Goal: Information Seeking & Learning: Check status

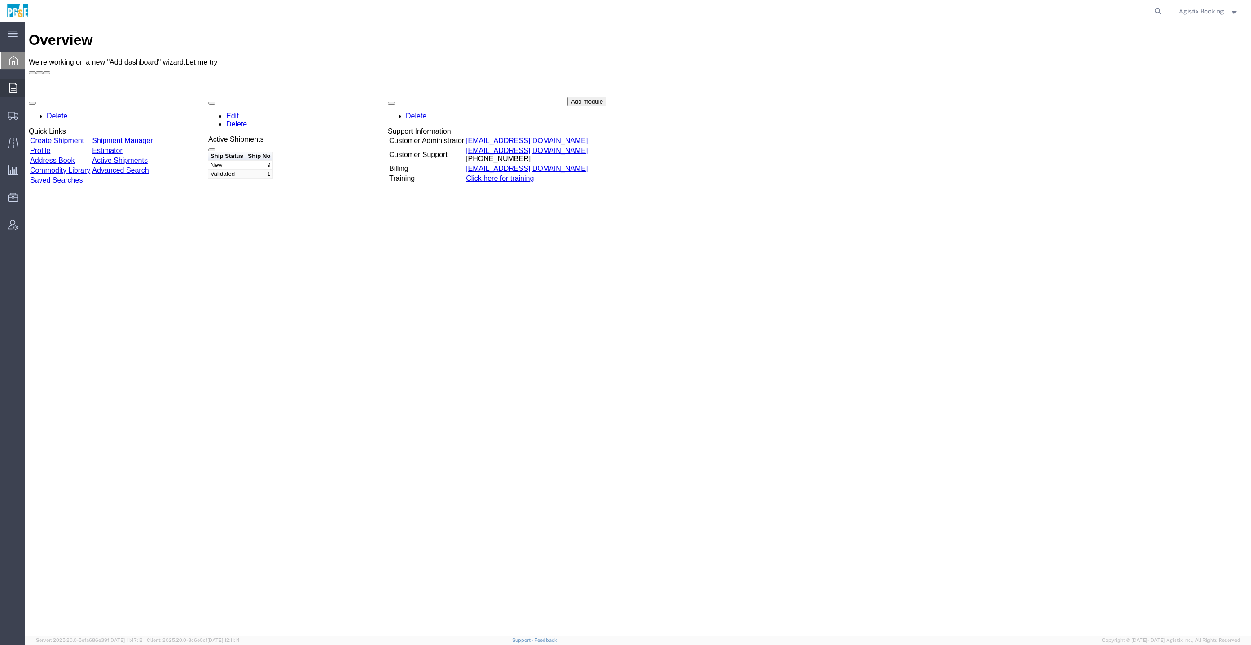
click at [6, 86] on div at bounding box center [12, 88] width 25 height 18
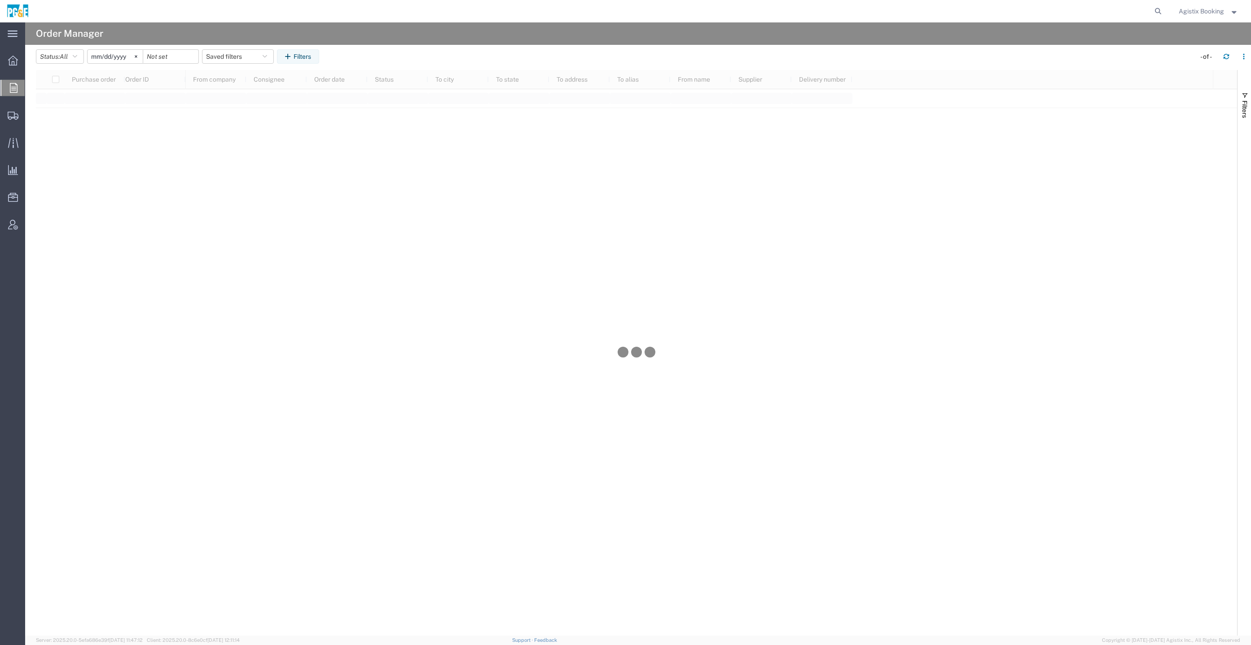
click at [124, 56] on input "[DATE]" at bounding box center [115, 56] width 55 height 13
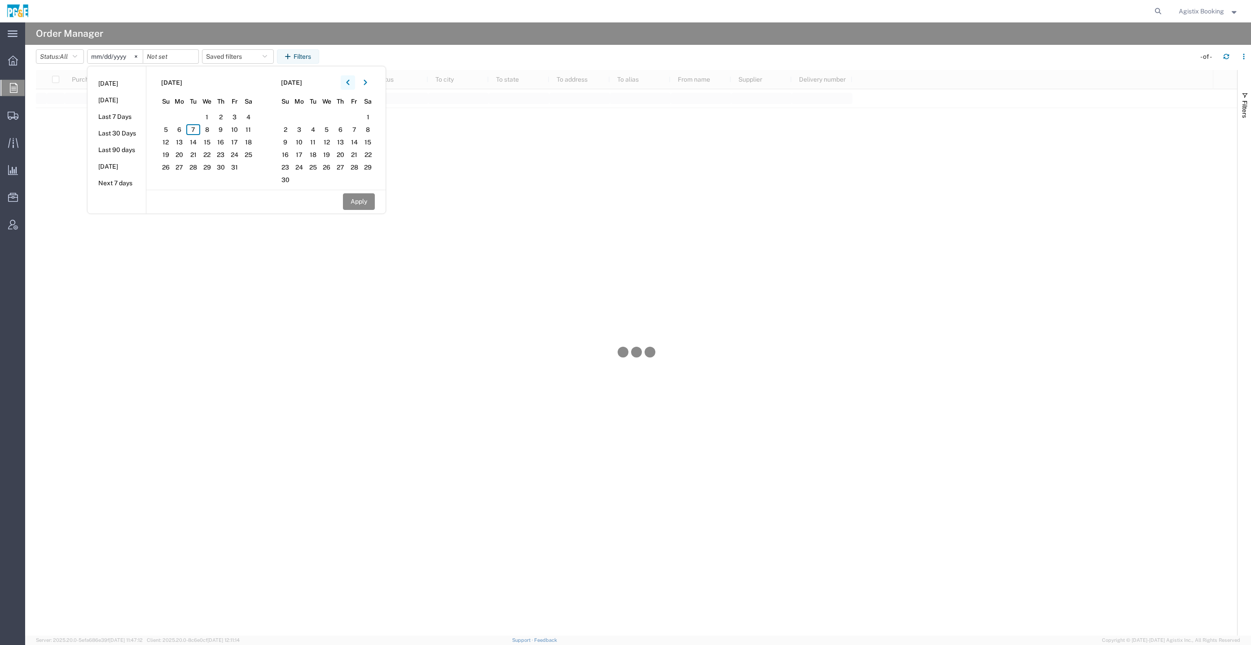
click at [353, 81] on button "button" at bounding box center [348, 82] width 14 height 14
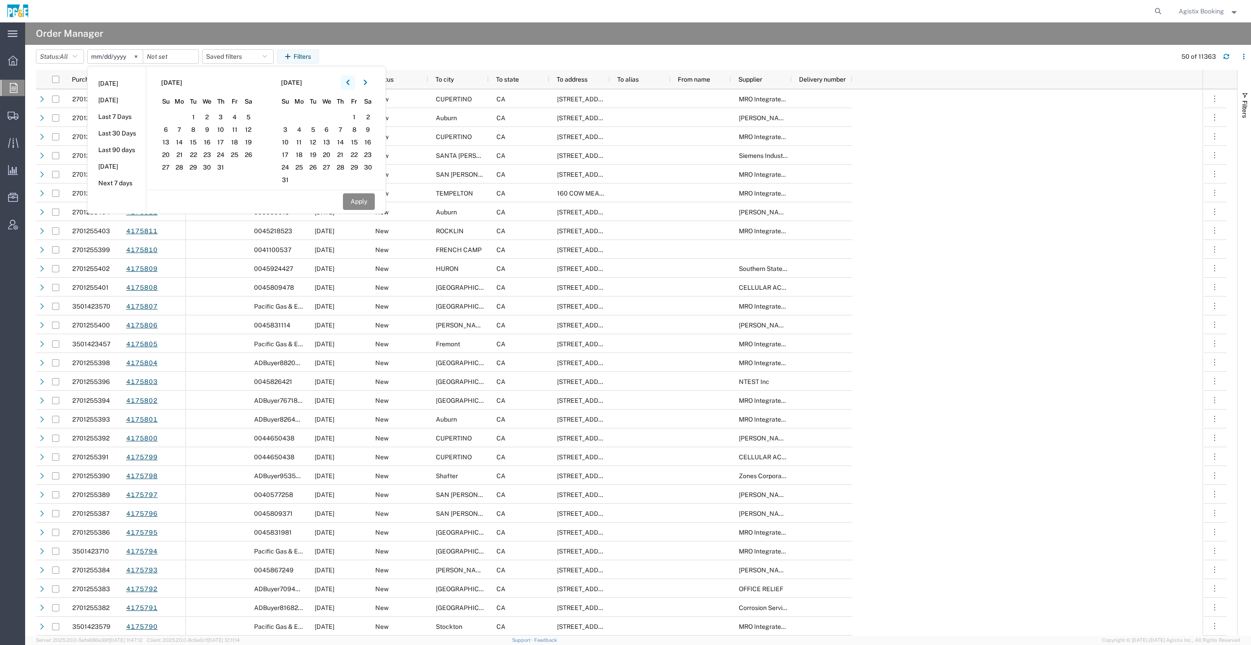
click at [353, 81] on button "button" at bounding box center [348, 82] width 14 height 14
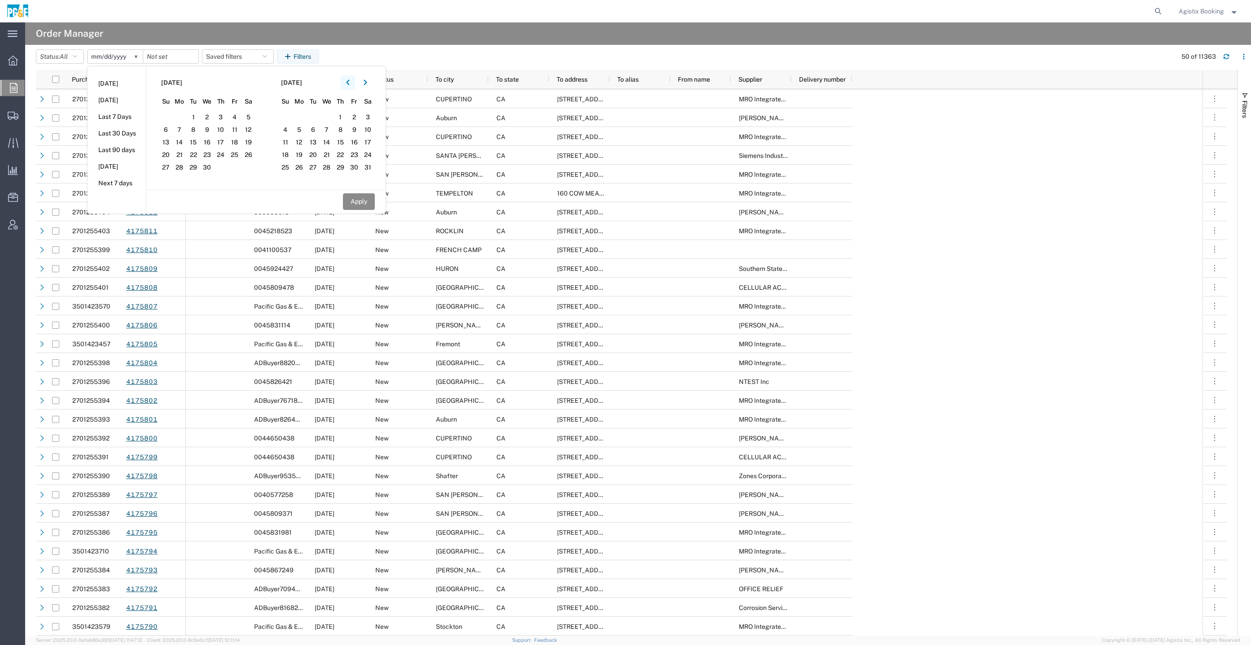
click at [353, 81] on button "button" at bounding box center [348, 82] width 14 height 14
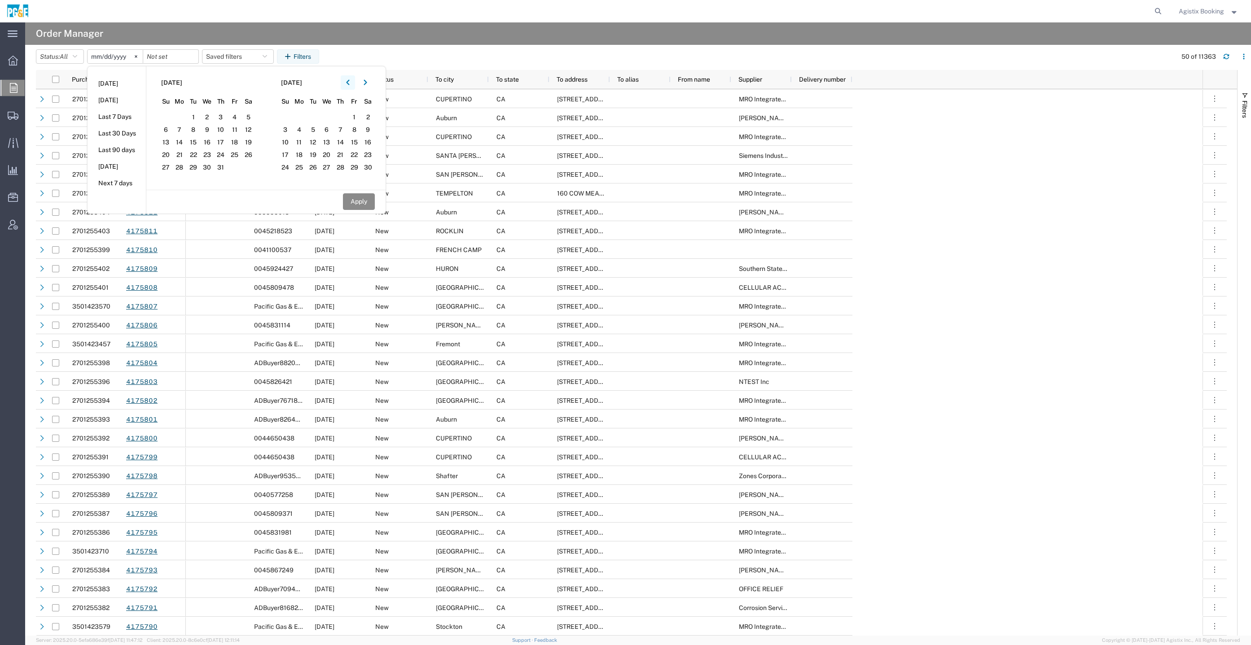
click at [353, 81] on button "button" at bounding box center [348, 82] width 14 height 14
click at [353, 80] on button "button" at bounding box center [348, 82] width 14 height 14
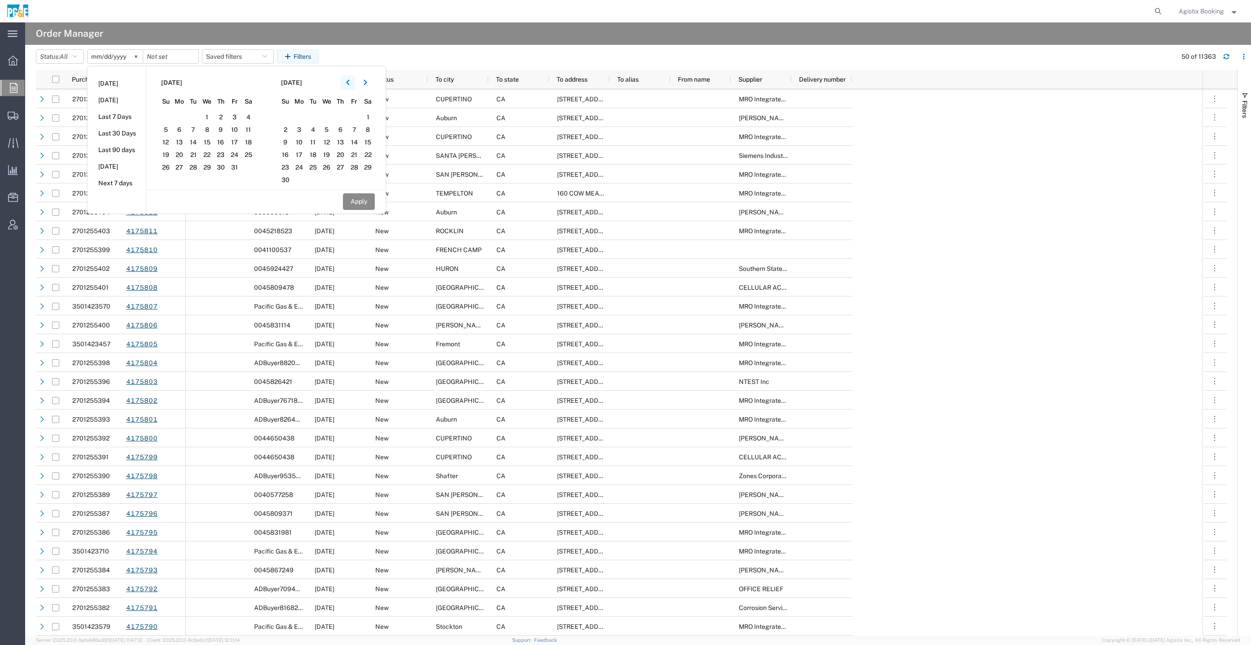
click at [353, 80] on button "button" at bounding box center [348, 82] width 14 height 14
click at [193, 112] on span "2" at bounding box center [193, 117] width 14 height 11
click at [186, 115] on span "1" at bounding box center [180, 117] width 14 height 11
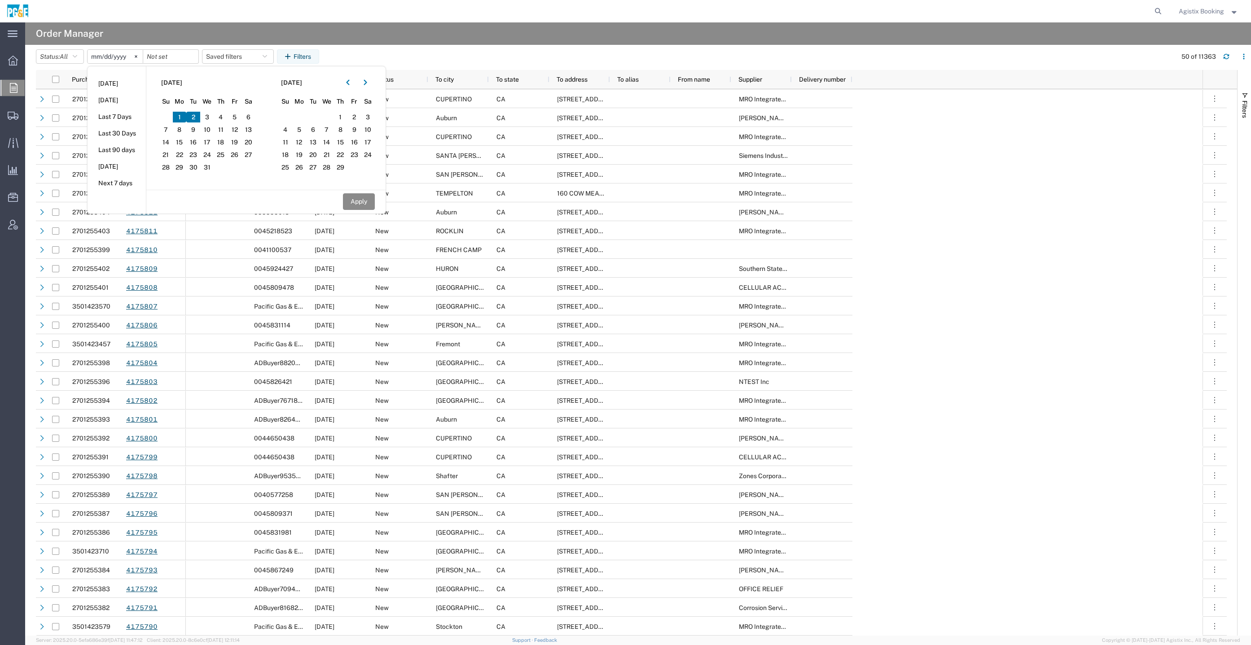
click at [195, 114] on span "2" at bounding box center [193, 117] width 14 height 11
click at [182, 118] on span "1" at bounding box center [180, 117] width 14 height 11
click at [186, 114] on span "1" at bounding box center [180, 117] width 14 height 11
click at [142, 54] on svg-icon at bounding box center [135, 56] width 13 height 13
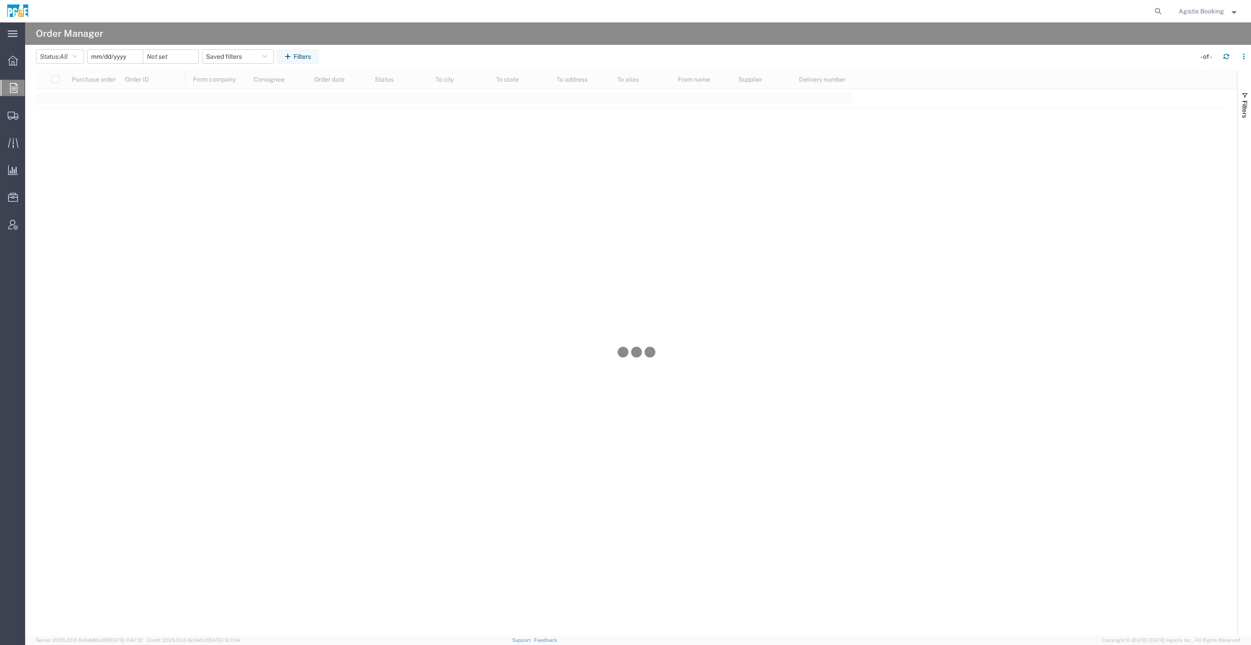
click at [123, 52] on input "date" at bounding box center [115, 56] width 55 height 13
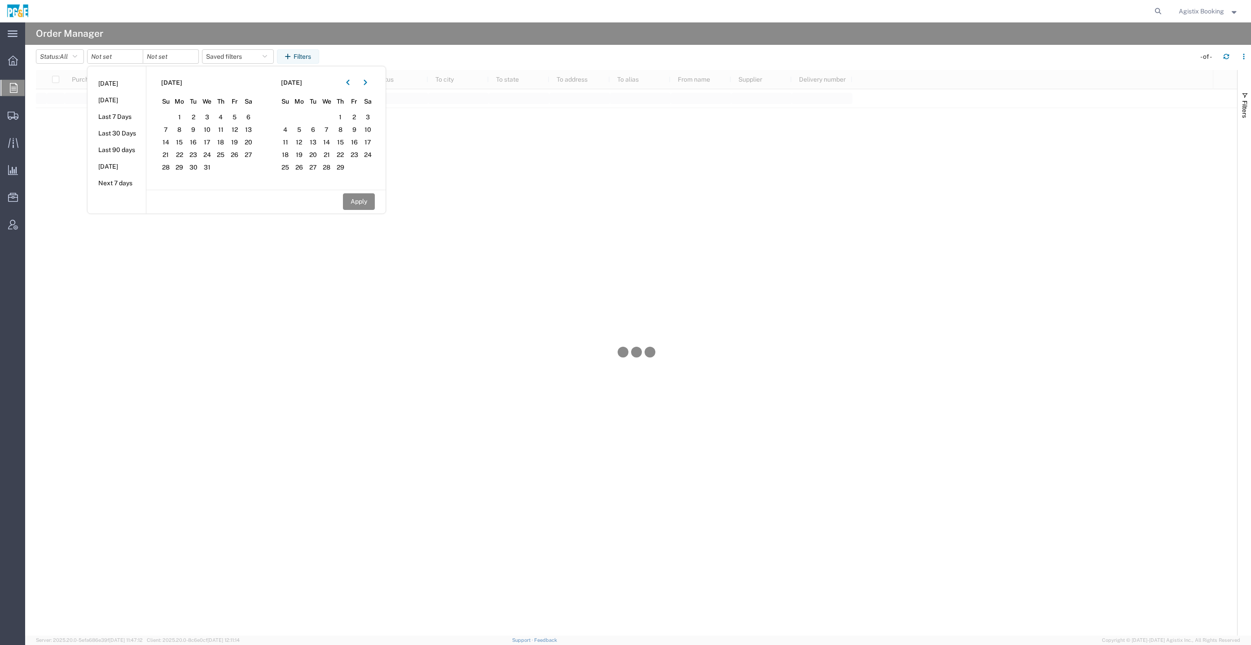
click at [176, 123] on section "January 2024 Su Mo Tu We Th Fr Sa 31 1 2 3 4 5 6 7 8 9 10 11 12 13 14 15 16 17 …" at bounding box center [206, 127] width 120 height 123
click at [176, 121] on span "1" at bounding box center [180, 117] width 14 height 11
click at [367, 84] on icon "button" at bounding box center [366, 82] width 4 height 6
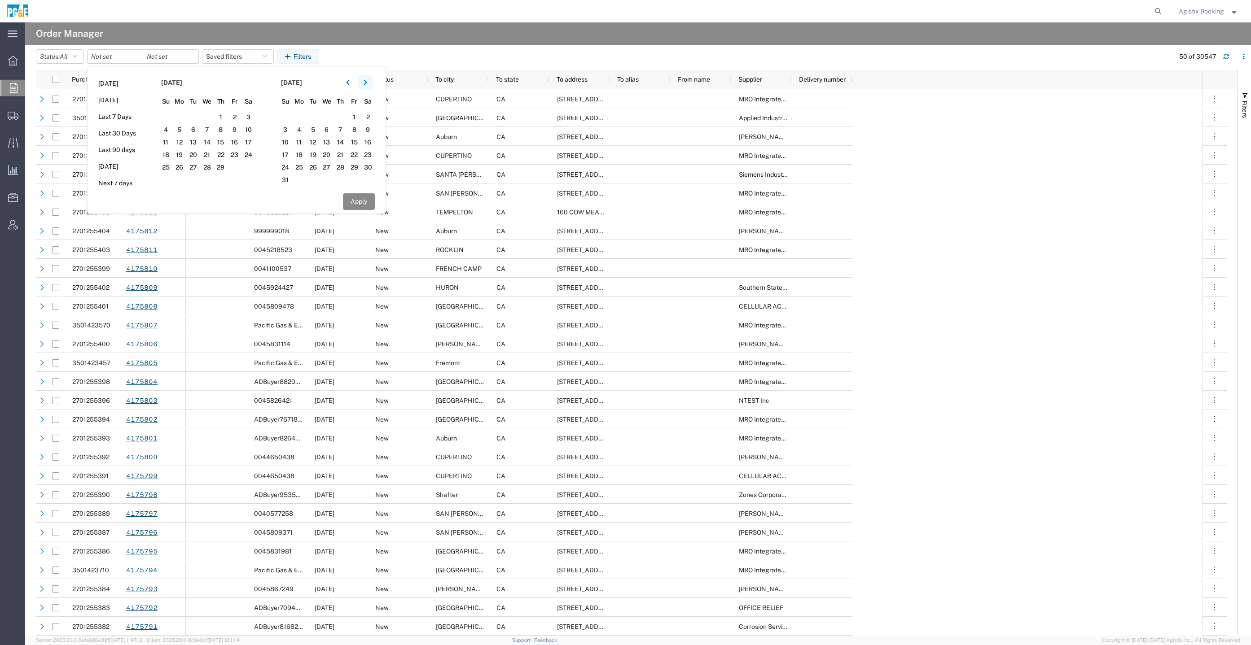
click at [367, 84] on icon "button" at bounding box center [366, 82] width 4 height 6
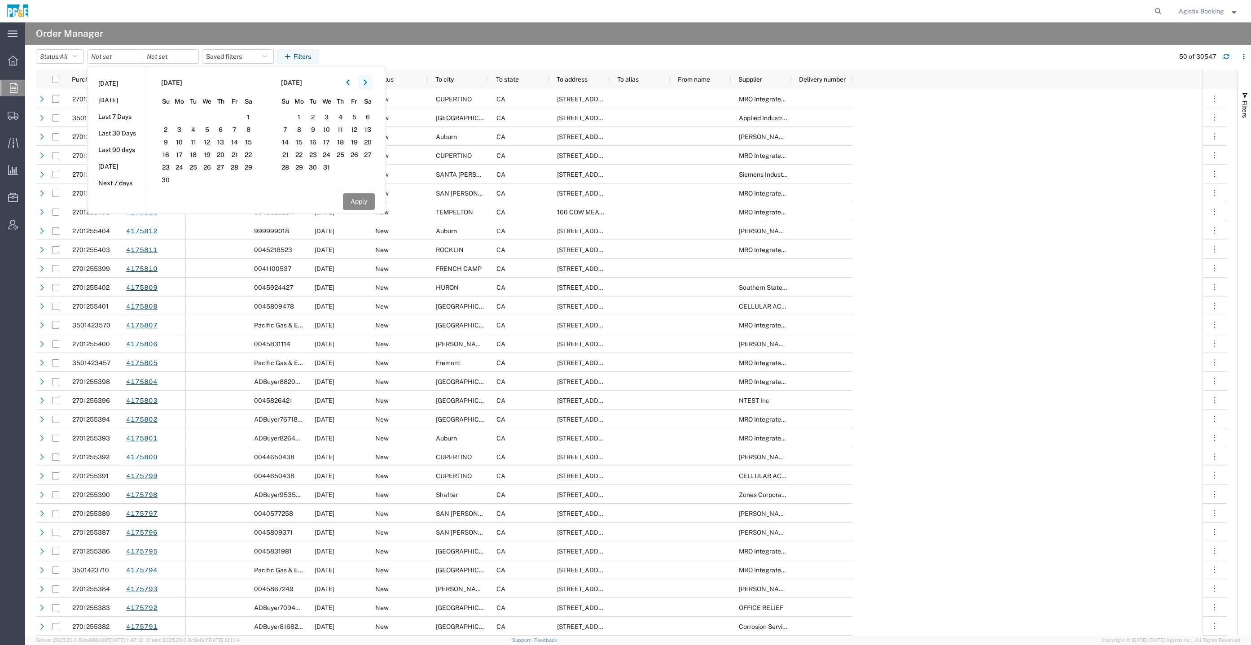
click at [367, 84] on icon "button" at bounding box center [366, 82] width 4 height 6
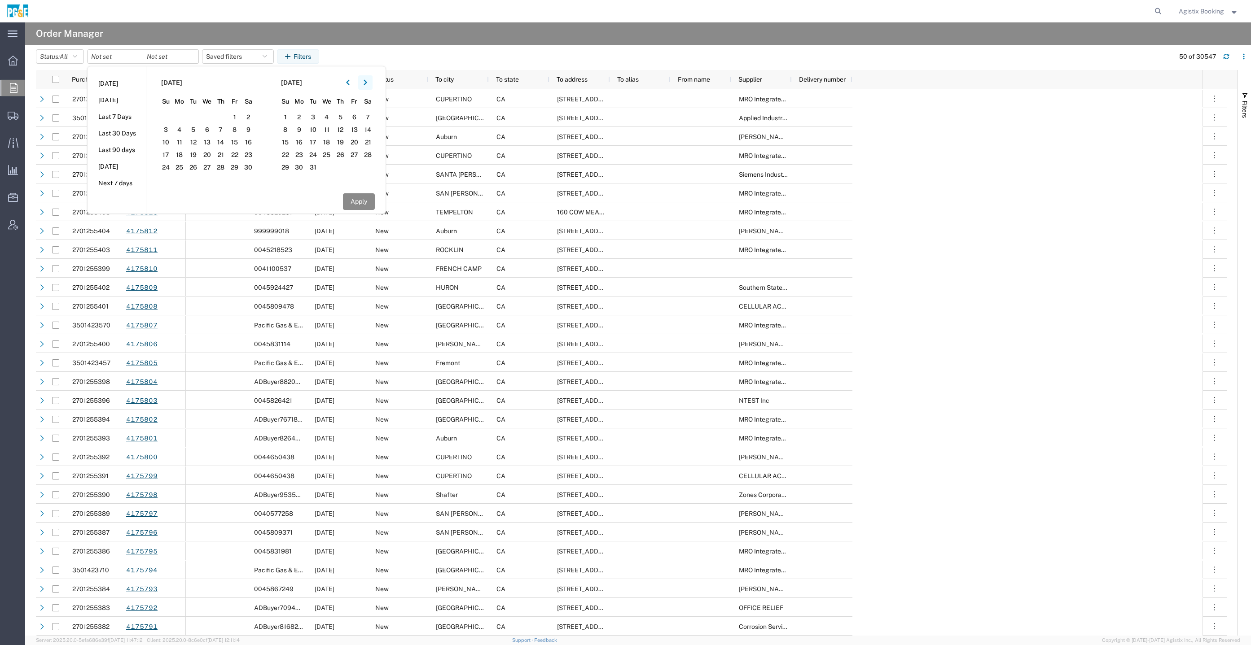
click at [367, 84] on icon "button" at bounding box center [366, 82] width 4 height 6
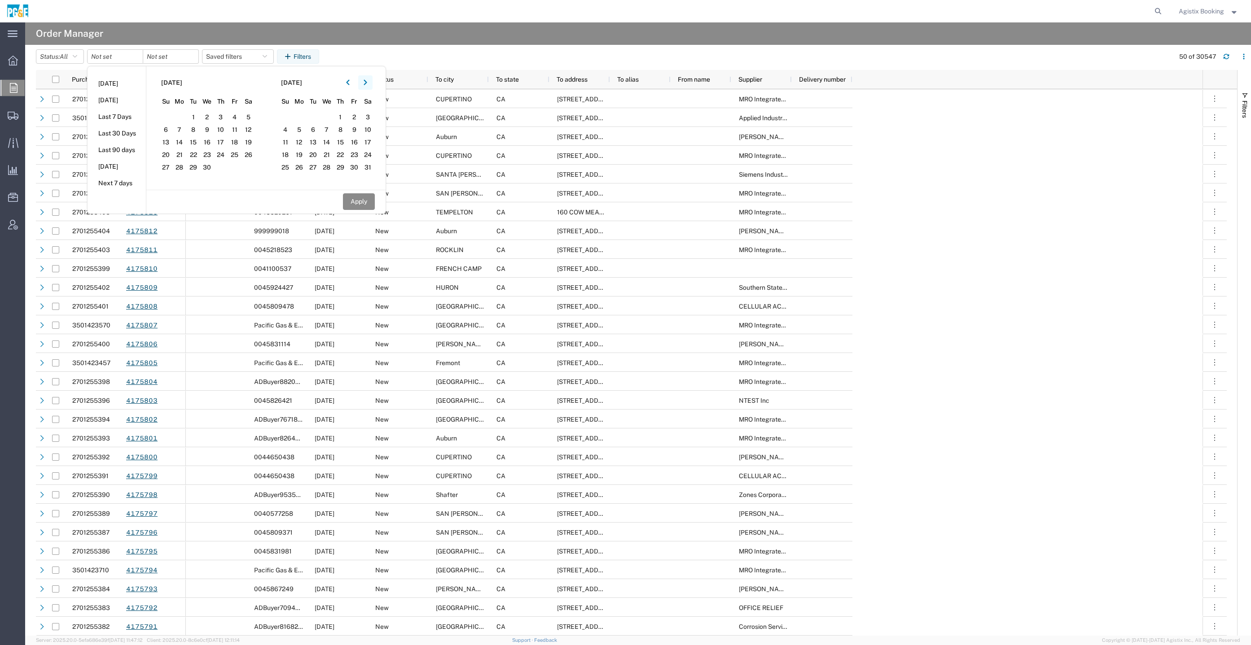
click at [367, 84] on icon "button" at bounding box center [366, 82] width 4 height 6
click at [318, 125] on span "7" at bounding box center [313, 129] width 14 height 11
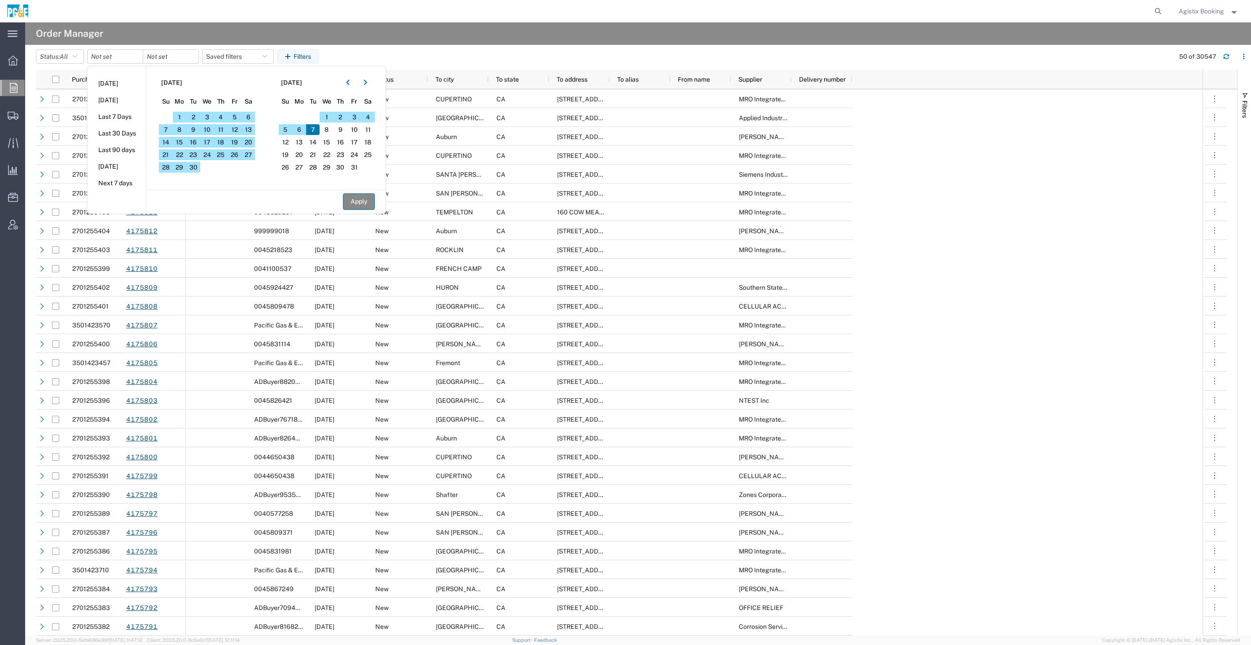
click at [355, 194] on button "Apply" at bounding box center [359, 201] width 32 height 17
type input "2024-01-01"
type input "2025-10-07"
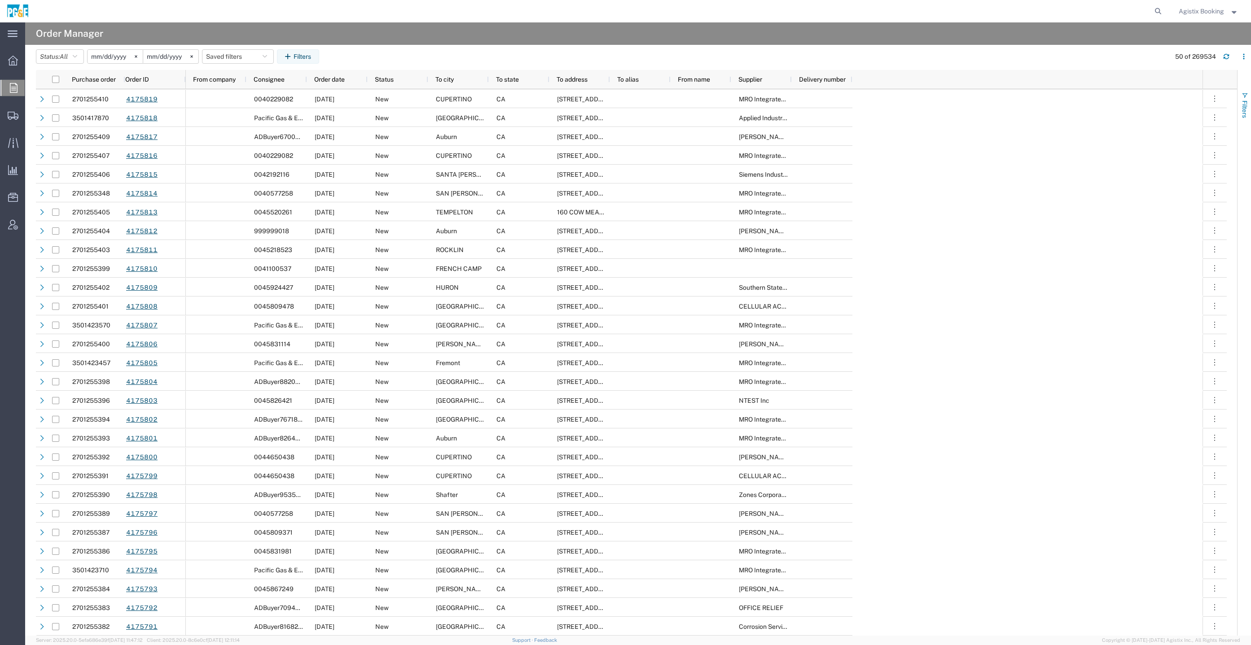
click at [1241, 101] on span "Filters" at bounding box center [1244, 110] width 7 height 18
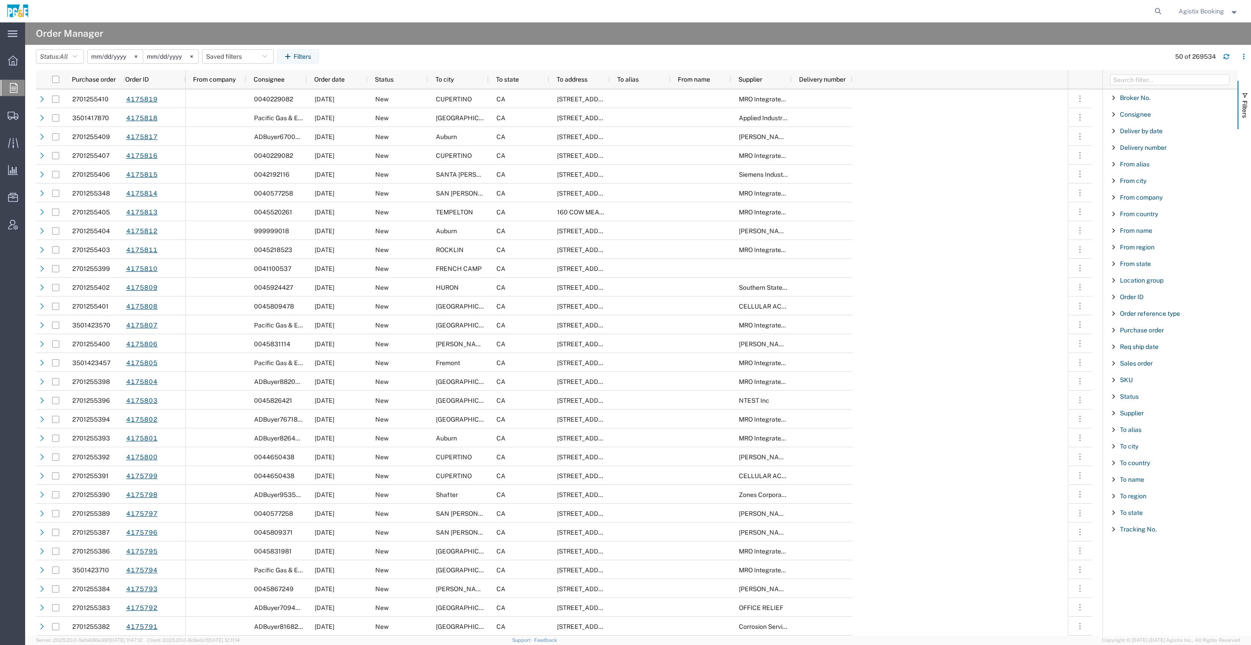
click at [1157, 339] on div "Req ship date" at bounding box center [1170, 347] width 135 height 16
click at [1157, 334] on div "Purchase order" at bounding box center [1170, 330] width 135 height 16
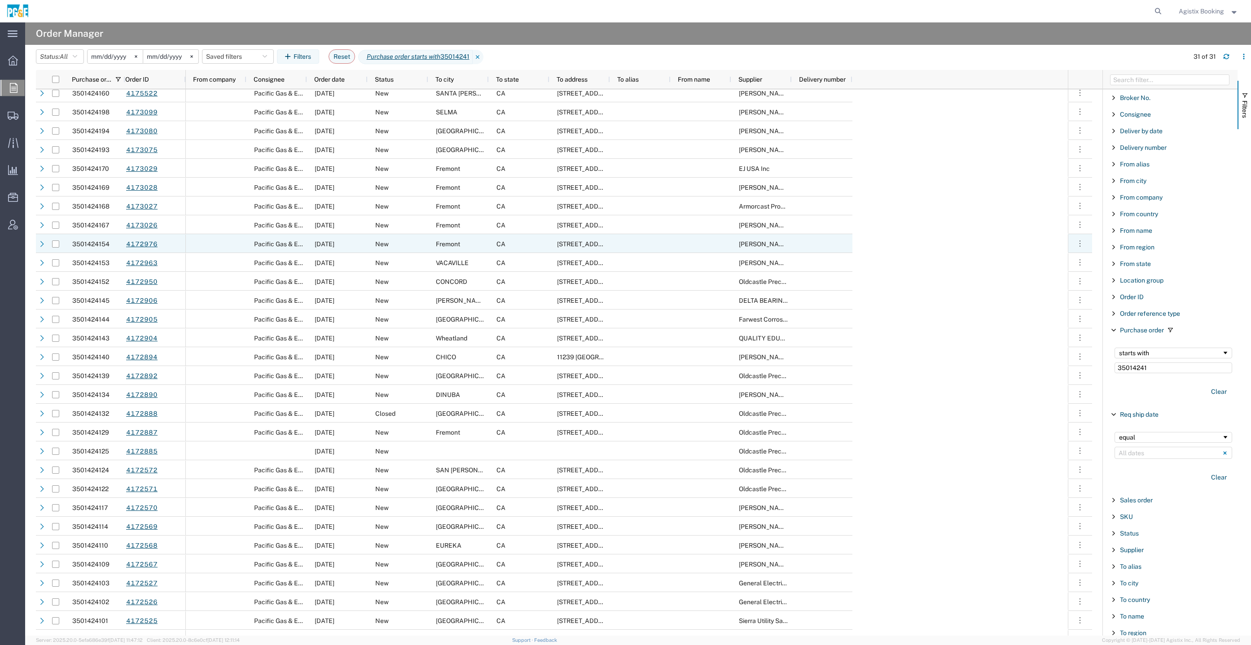
scroll to position [37, 0]
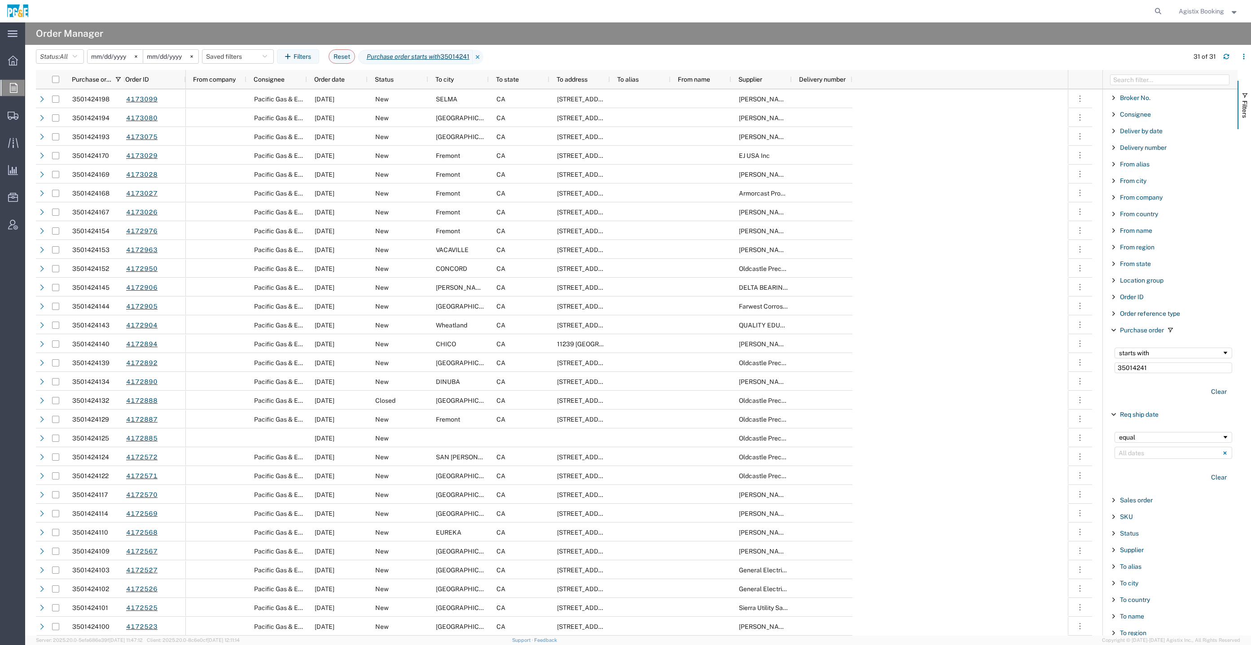
type input "35014241"
